Goal: Task Accomplishment & Management: Use online tool/utility

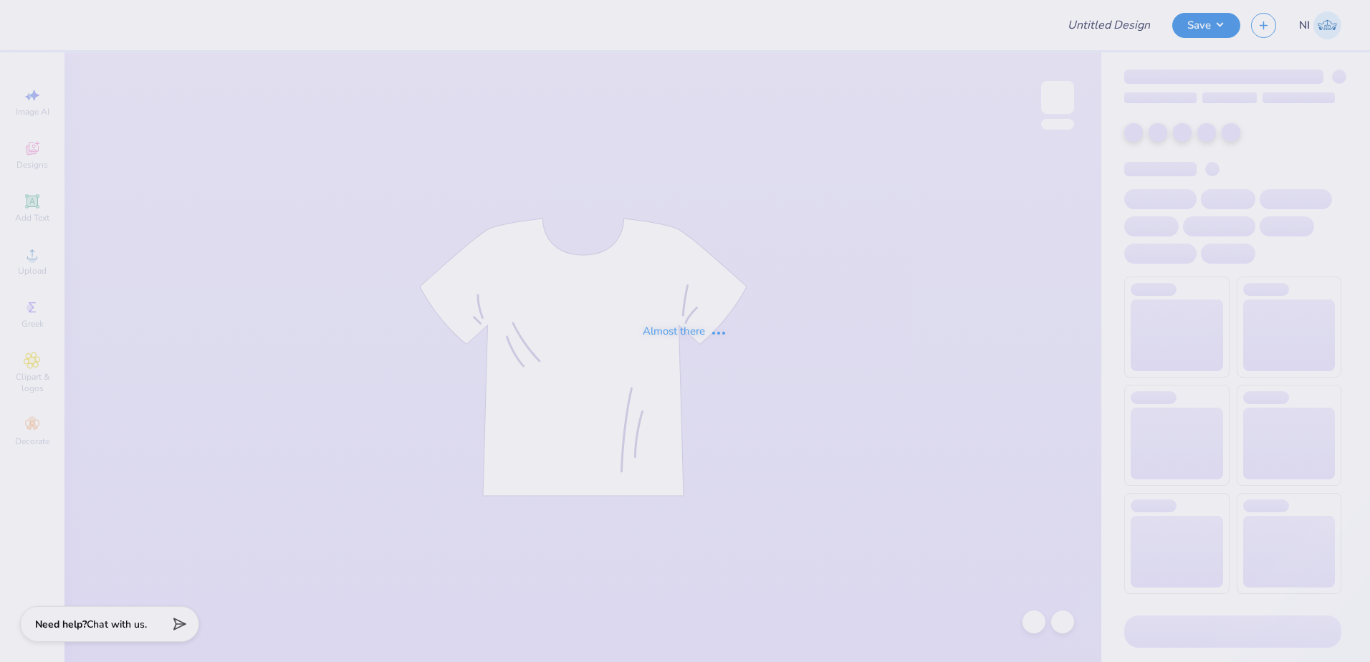
type input "Kali Coppess : Hope College"
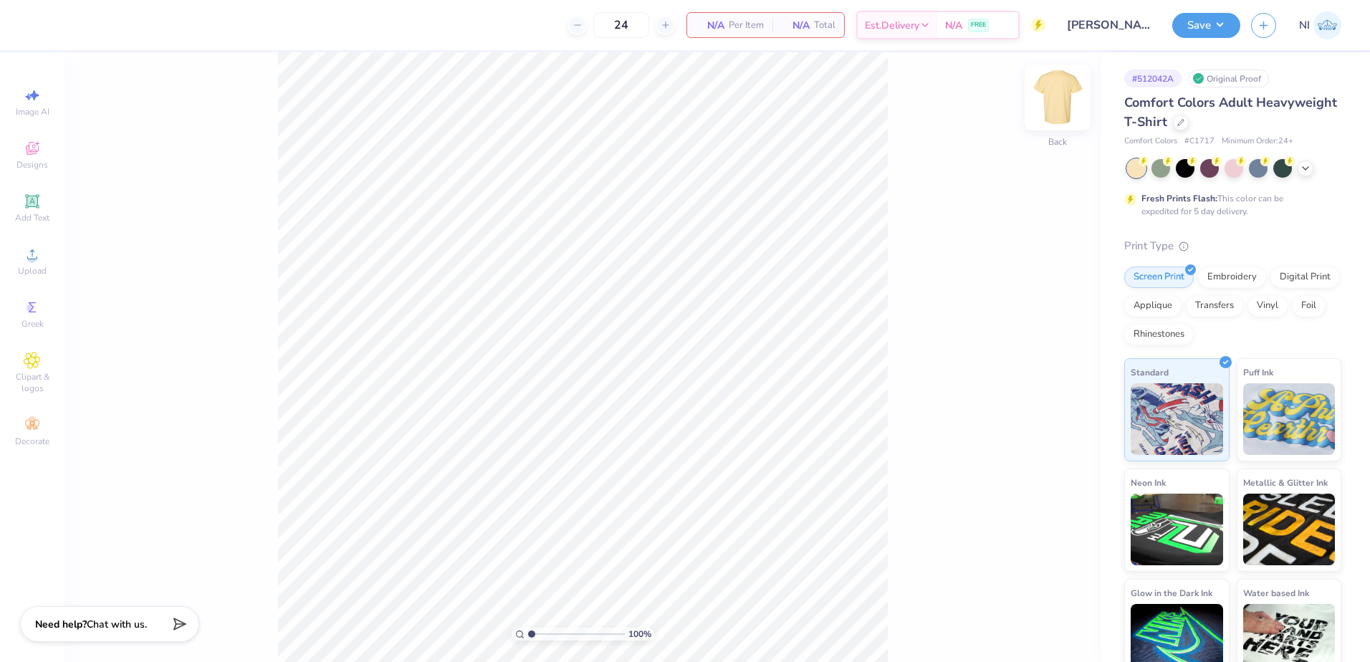
click at [1057, 107] on img at bounding box center [1057, 97] width 57 height 57
click at [1057, 106] on img at bounding box center [1057, 97] width 57 height 57
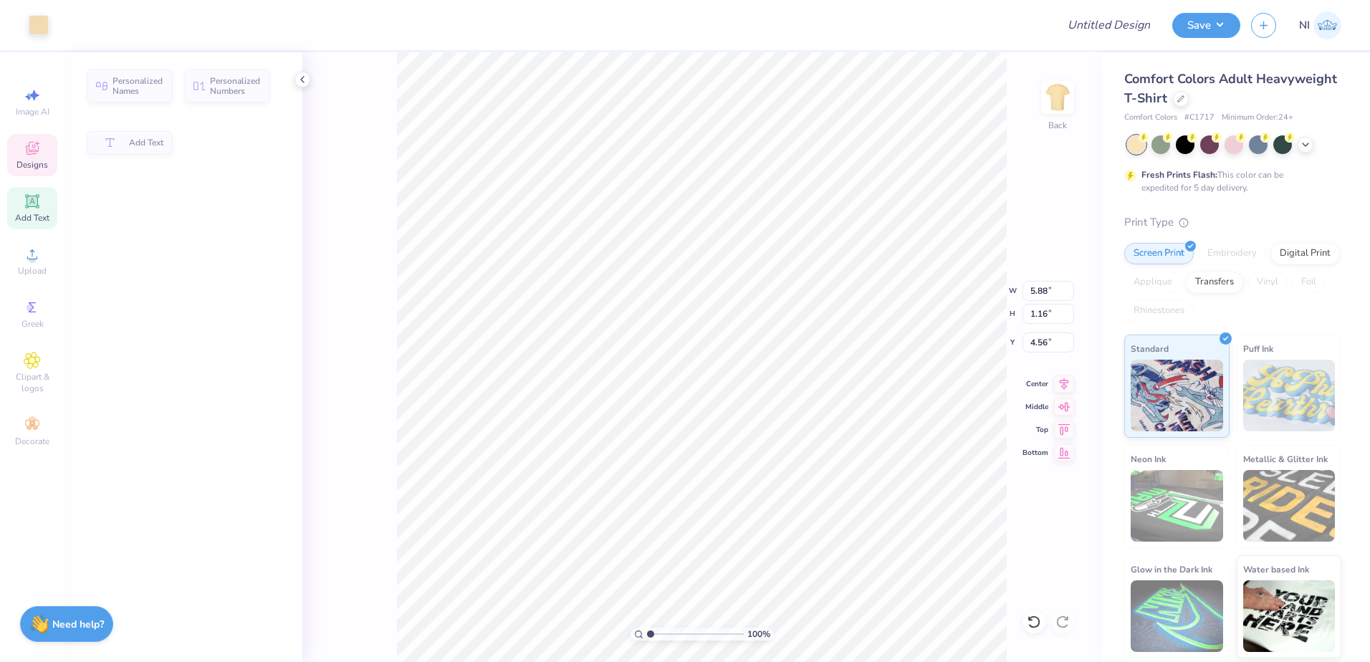
type input "5.88"
type input "1.16"
type input "4.56"
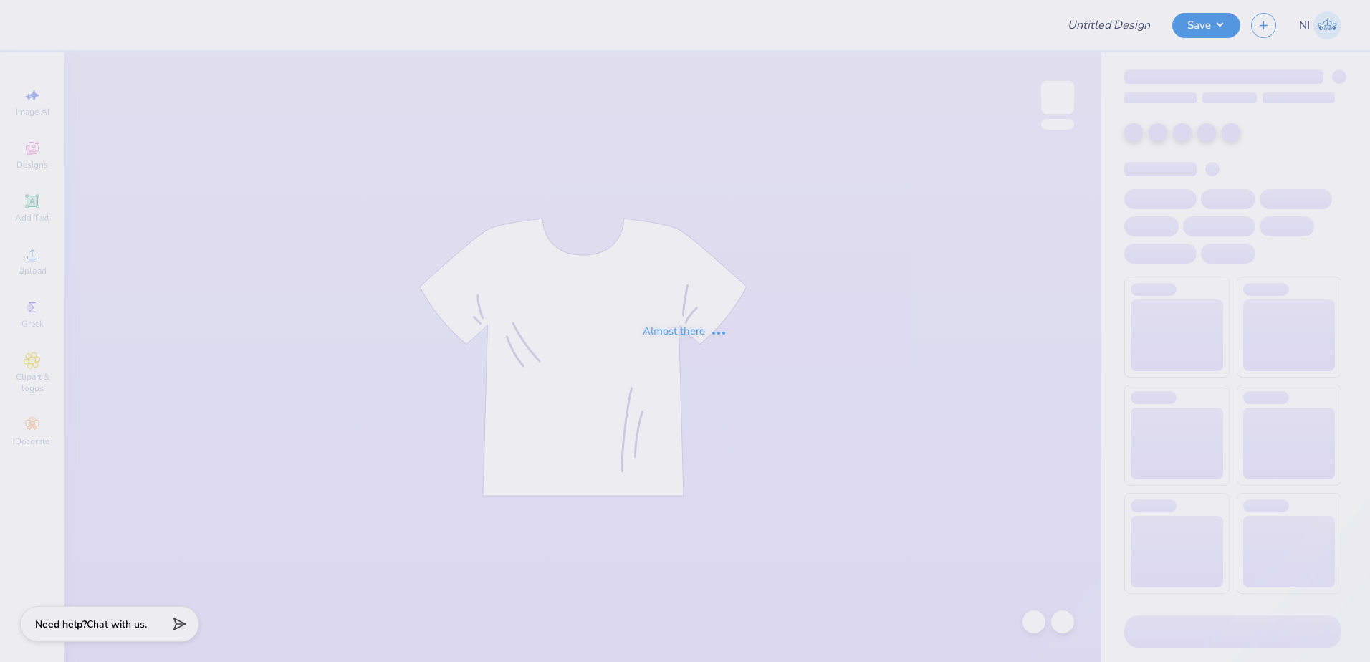
type input "kd dudes day"
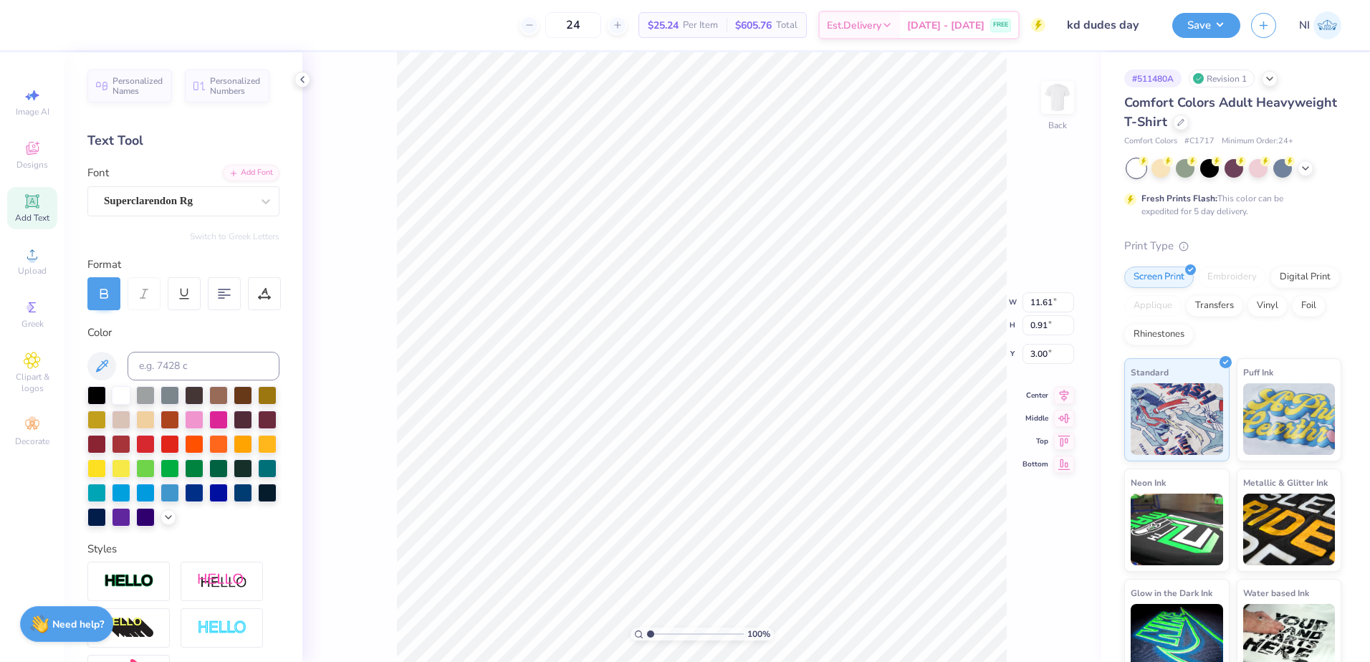
scroll to position [12, 2]
type input "12.00"
type input "10.23"
type input "4.50"
type input "0.27"
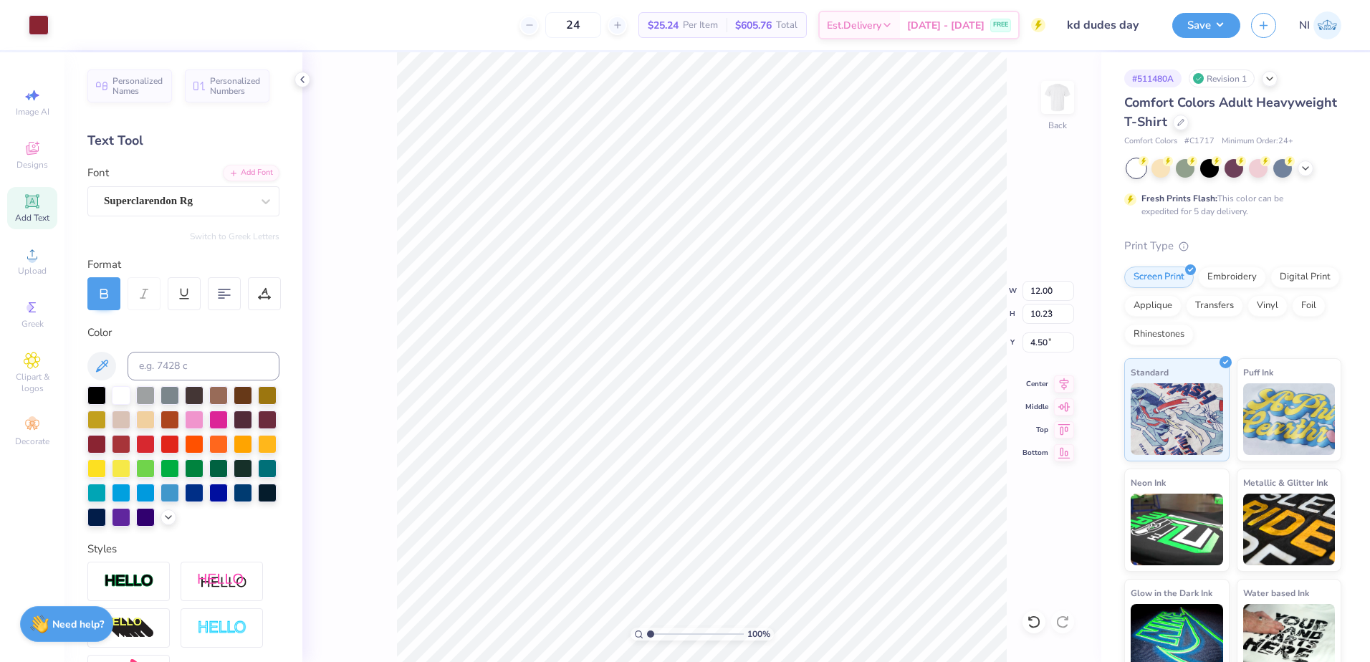
type input "0.46"
type input "5.69"
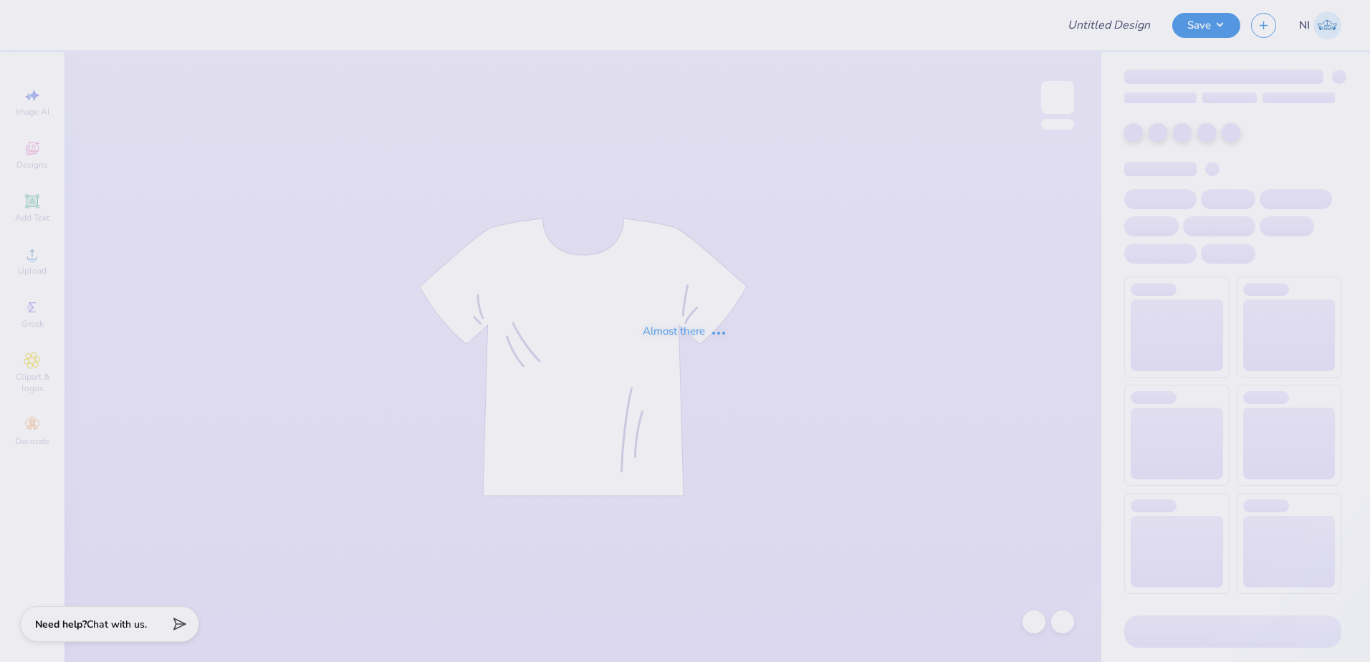
type input "The [GEOGRAPHIC_DATA][US_STATE] : [PERSON_NAME]"
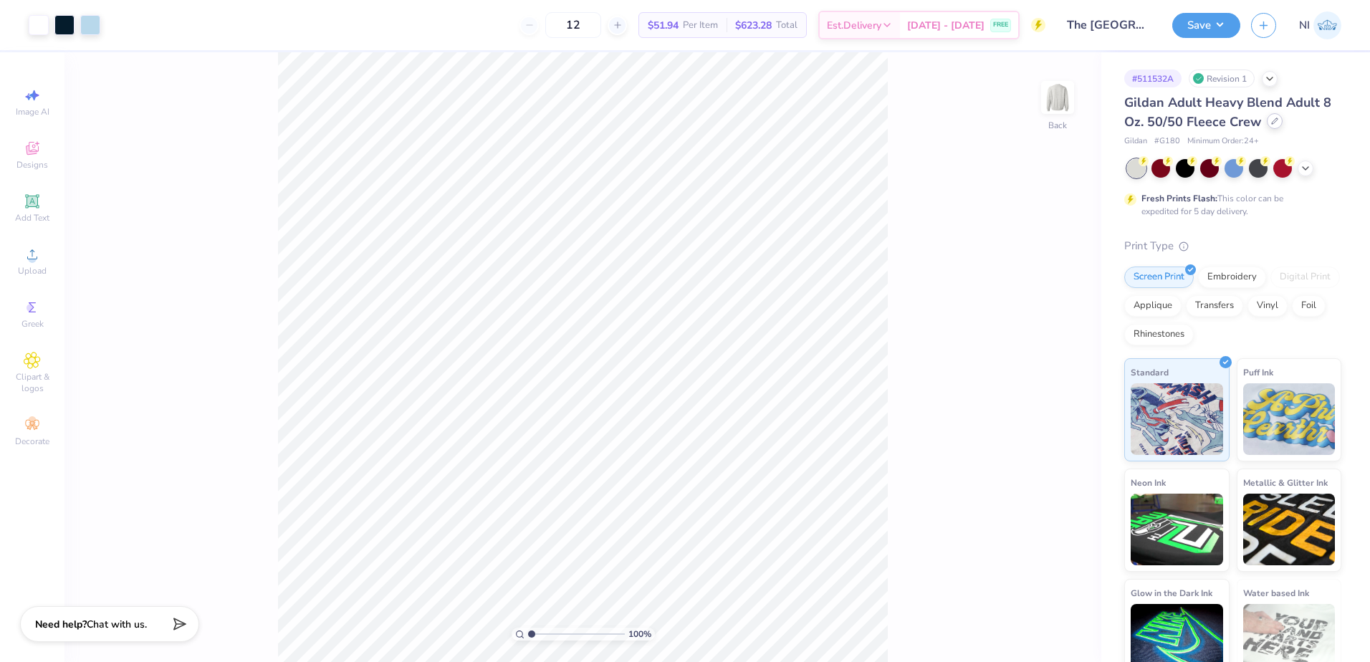
click at [1275, 124] on icon at bounding box center [1274, 120] width 7 height 7
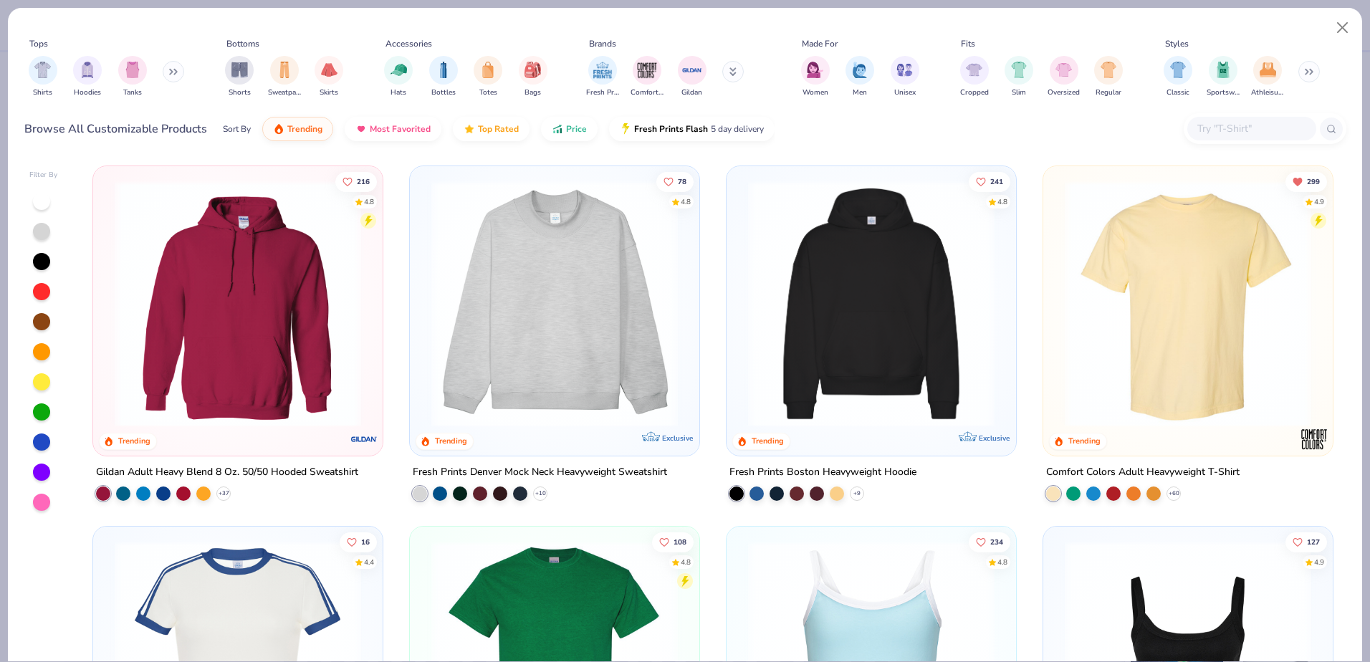
click at [1275, 130] on input "text" at bounding box center [1251, 128] width 110 height 16
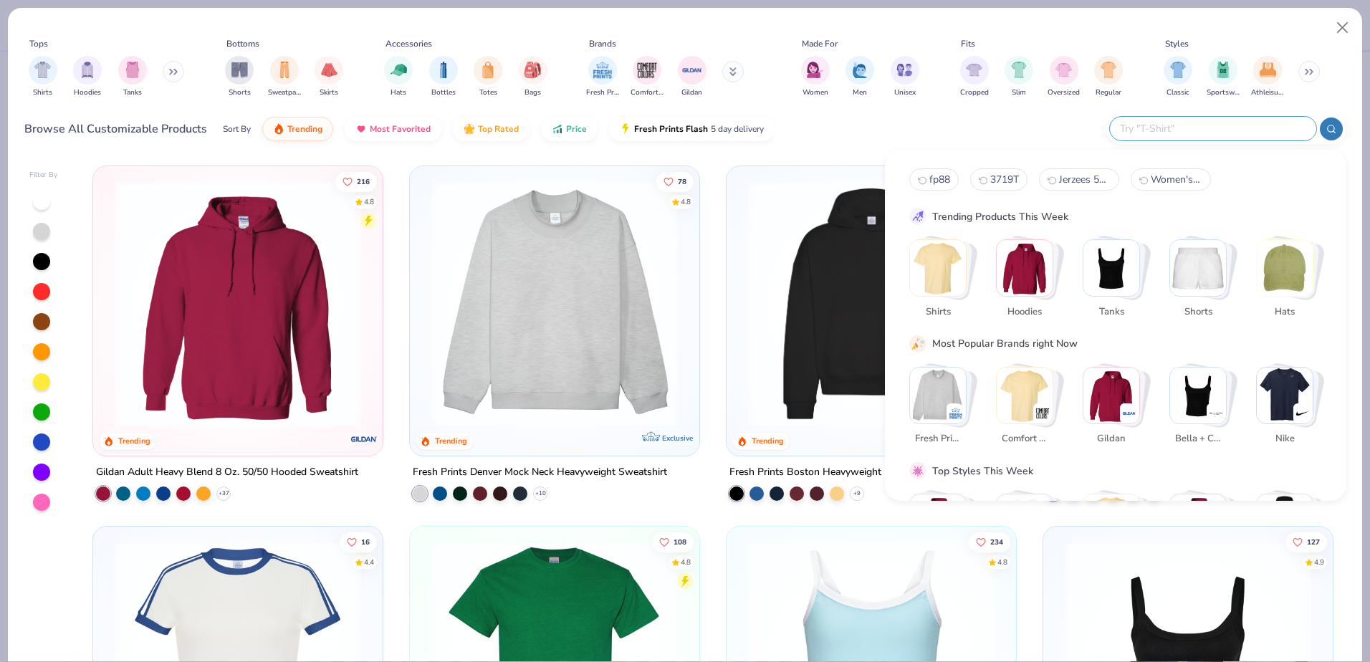
paste input "mwf1047"
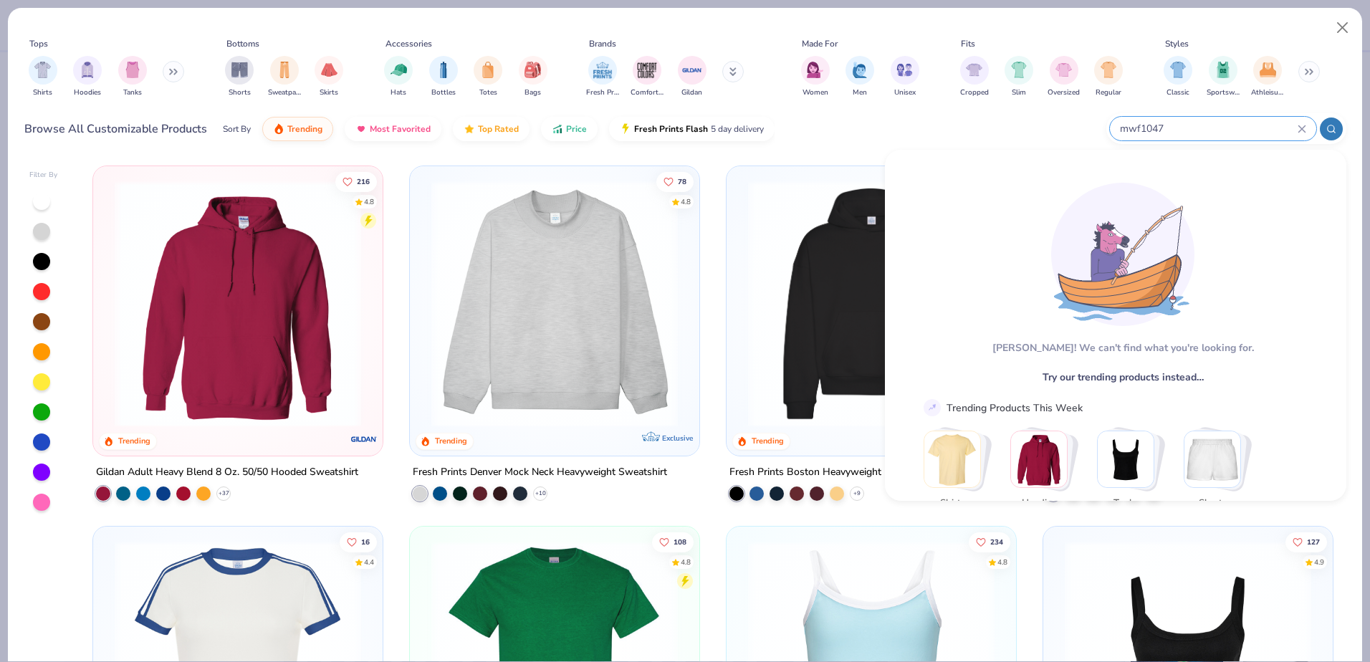
type input "mwf1047"
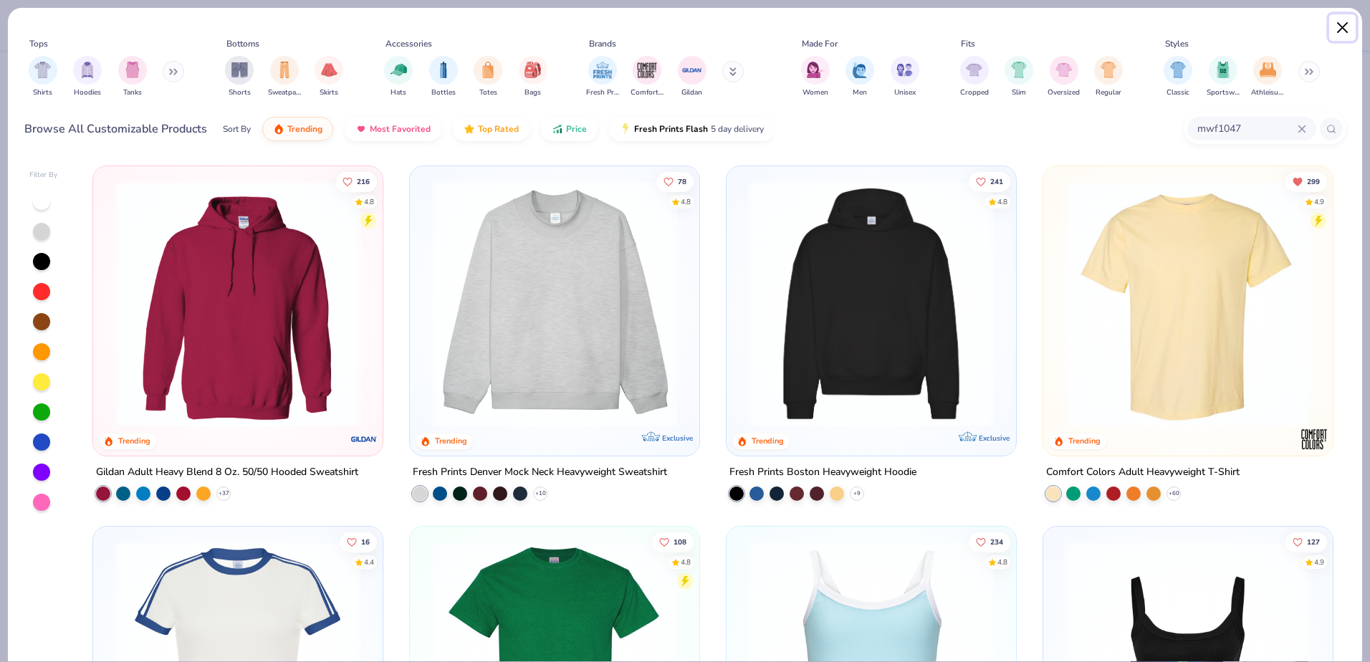
click at [1338, 24] on button "Close" at bounding box center [1342, 27] width 27 height 27
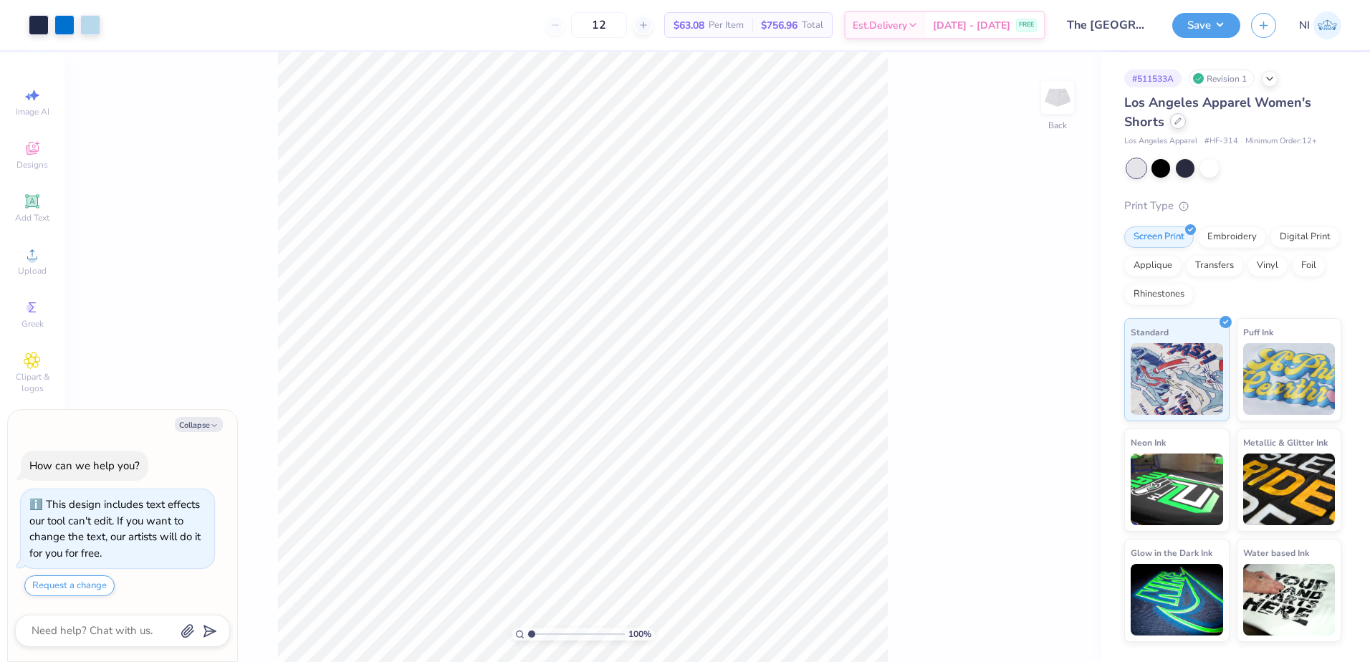
click at [1181, 122] on div at bounding box center [1178, 121] width 16 height 16
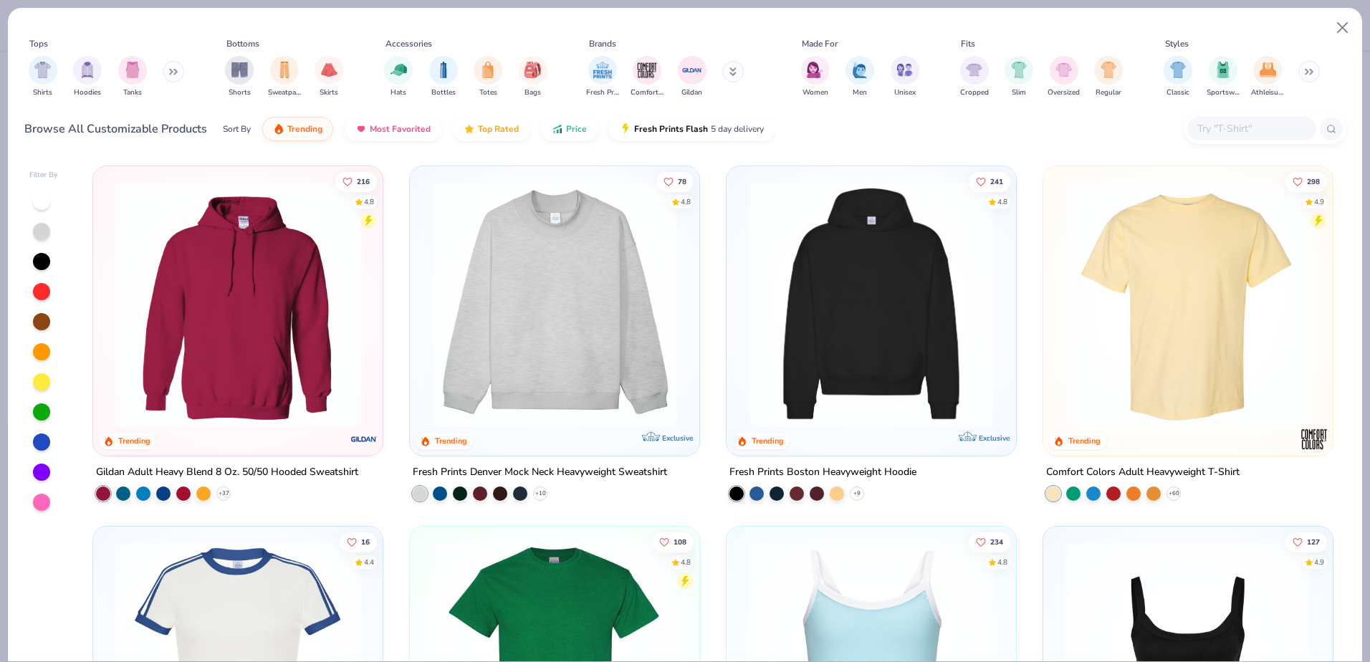
type textarea "x"
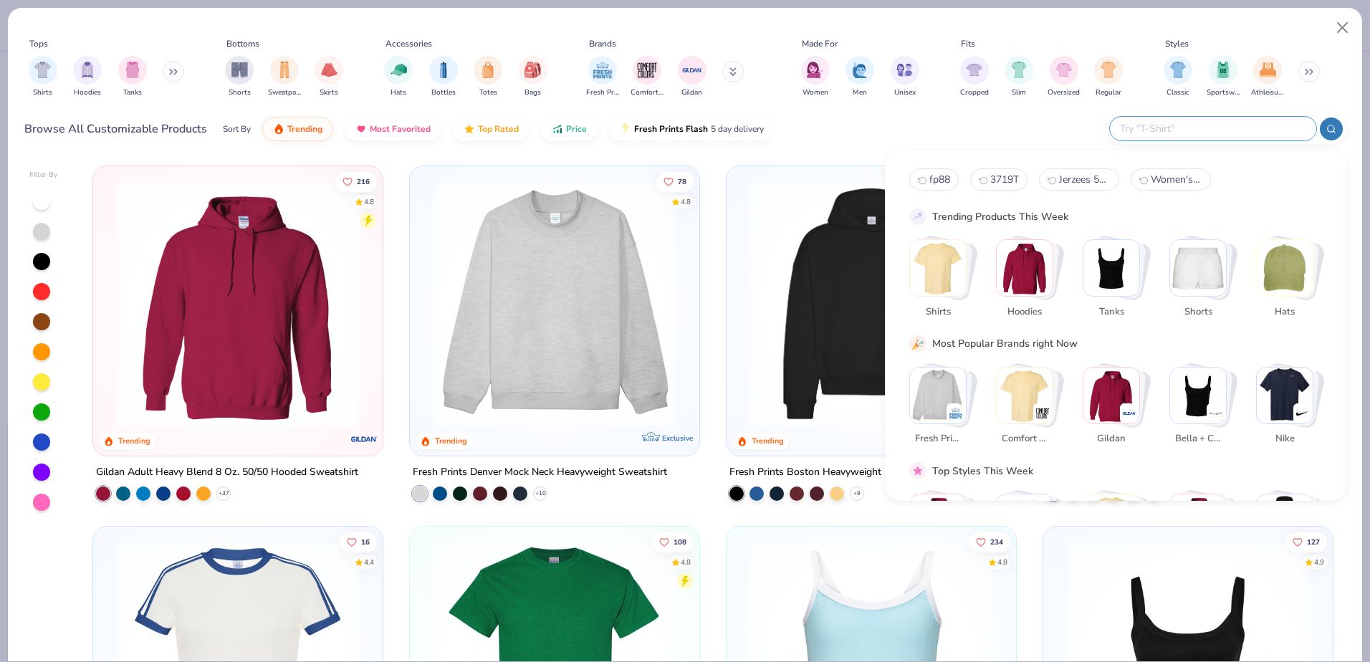
click at [1224, 134] on input "text" at bounding box center [1212, 128] width 188 height 16
paste input "mwf314"
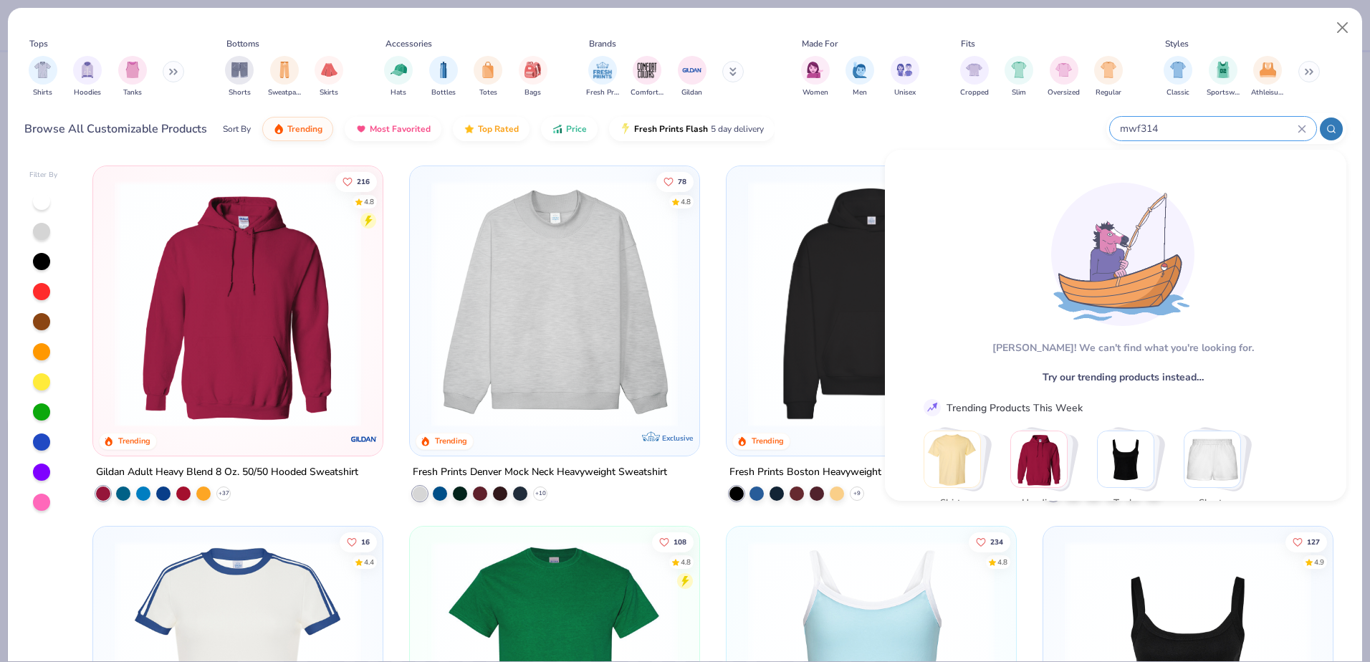
type input "mwf314"
